Goal: Information Seeking & Learning: Learn about a topic

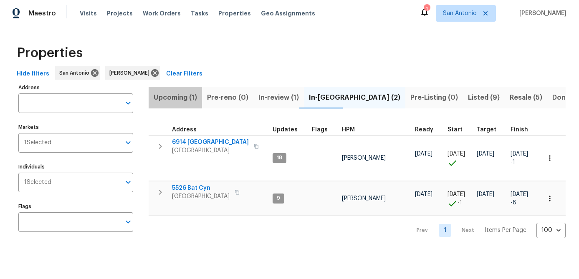
click at [172, 96] on span "Upcoming (1)" at bounding box center [175, 98] width 43 height 12
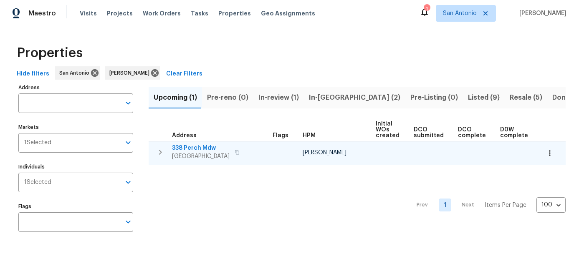
click at [187, 149] on span "338 Perch Mdw" at bounding box center [201, 148] width 58 height 8
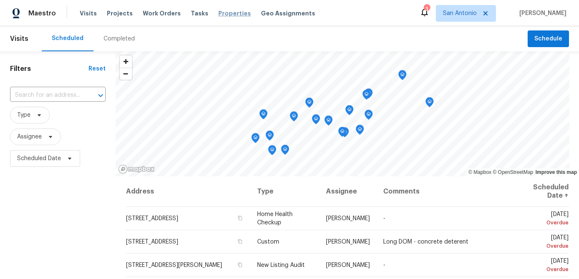
click at [219, 14] on span "Properties" at bounding box center [234, 13] width 33 height 8
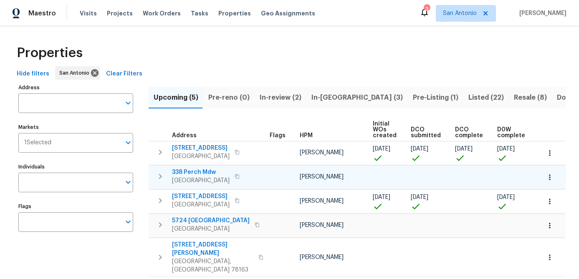
scroll to position [16, 0]
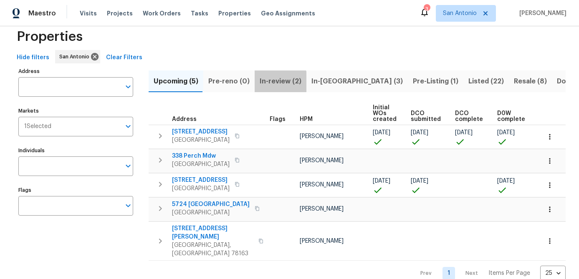
click at [272, 85] on span "In-review (2)" at bounding box center [280, 82] width 42 height 12
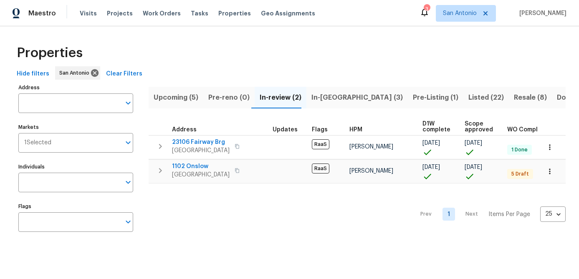
click at [319, 101] on span "In-[GEOGRAPHIC_DATA] (3)" at bounding box center [356, 98] width 91 height 12
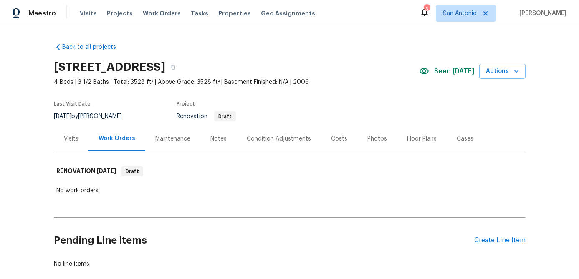
click at [263, 138] on div "Condition Adjustments" at bounding box center [279, 139] width 64 height 8
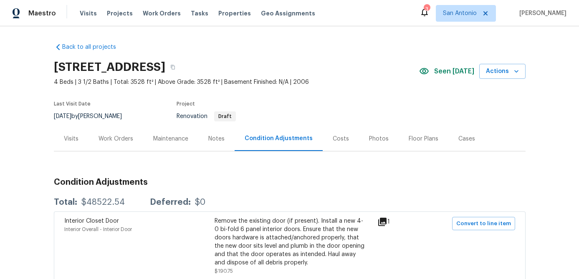
click at [100, 136] on div "Work Orders" at bounding box center [115, 139] width 35 height 8
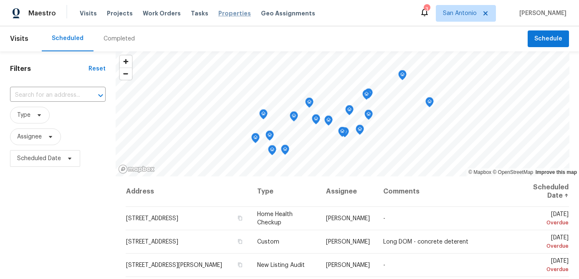
click at [226, 16] on span "Properties" at bounding box center [234, 13] width 33 height 8
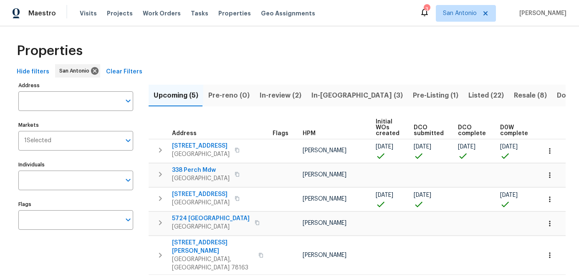
scroll to position [1, 0]
